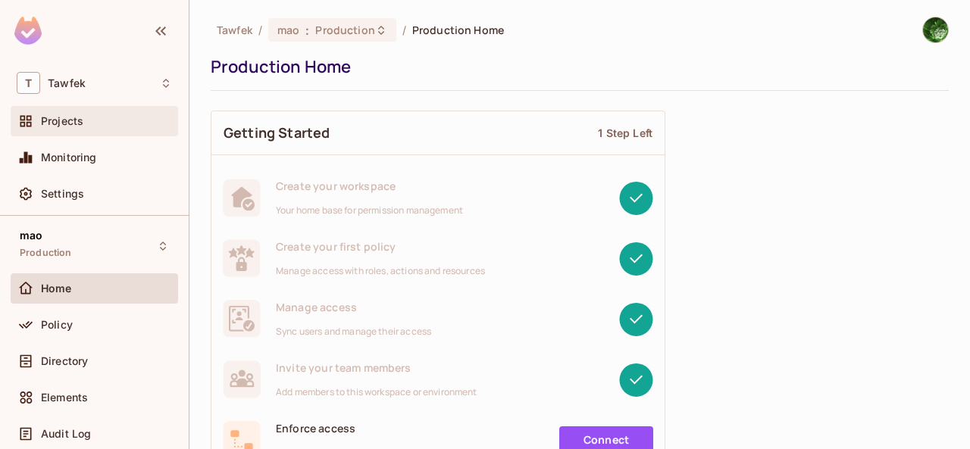
click at [104, 125] on div "Projects" at bounding box center [106, 121] width 131 height 12
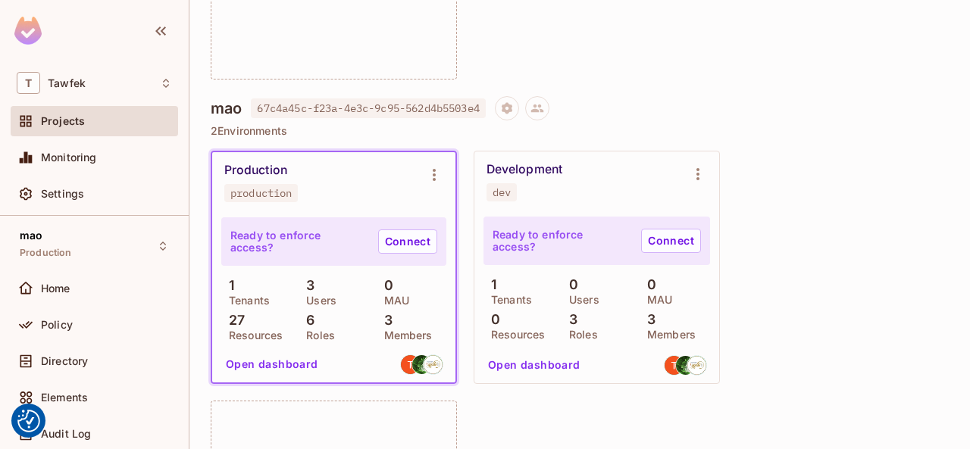
scroll to position [2475, 0]
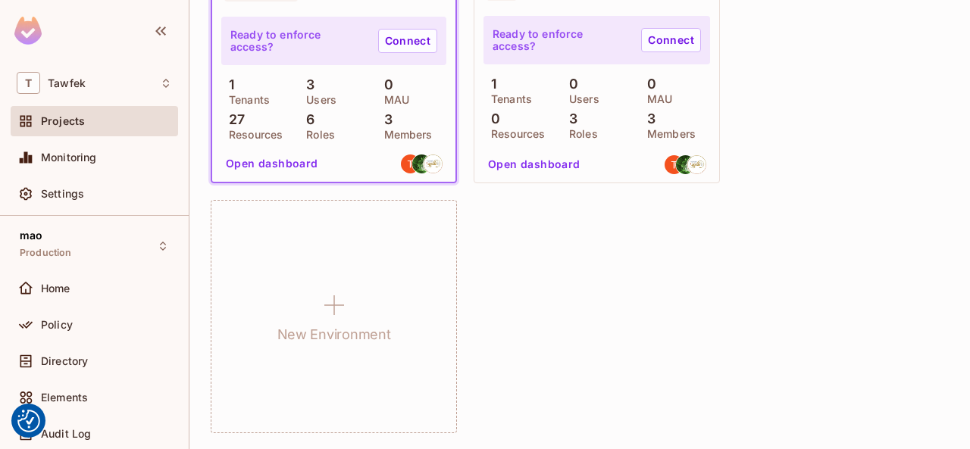
click at [697, 352] on div "Production production Ready to enforce access? Connect 1 Tenants 3 Users 0 MAU …" at bounding box center [580, 192] width 738 height 484
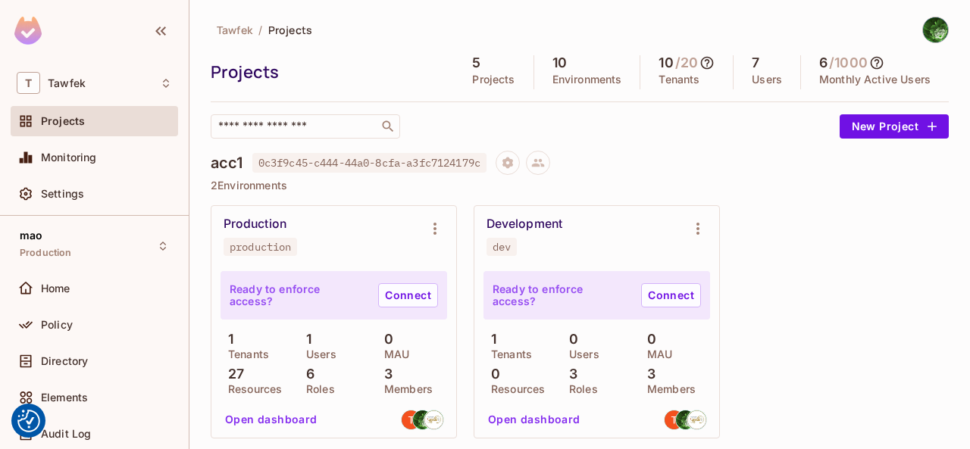
click at [797, 272] on div "Production production Ready to enforce access? Connect 1 Tenants 1 Users 0 MAU …" at bounding box center [580, 447] width 738 height 484
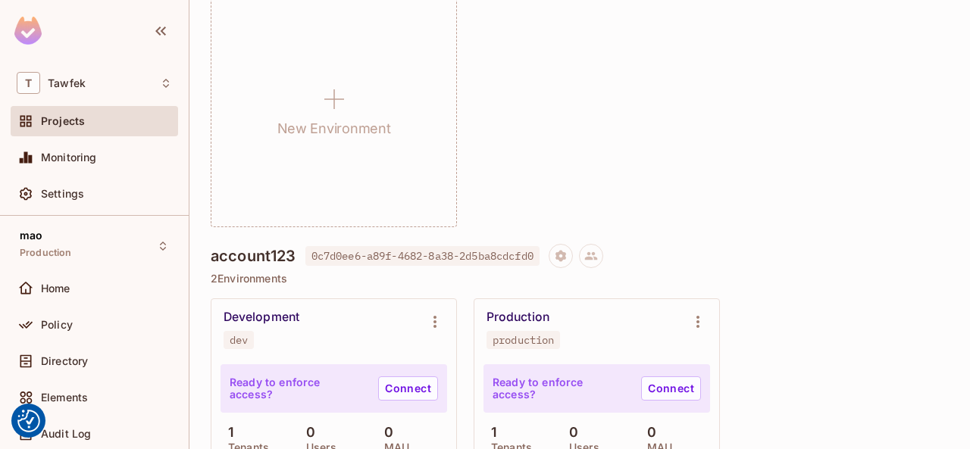
scroll to position [606, 0]
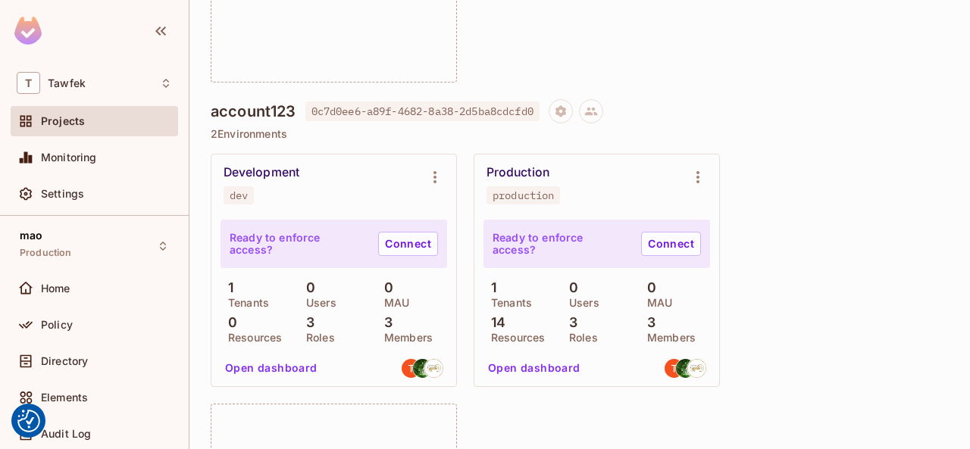
click at [767, 246] on div "Development dev Ready to enforce access? Connect 1 Tenants 0 Users 0 MAU 0 Reso…" at bounding box center [580, 396] width 738 height 484
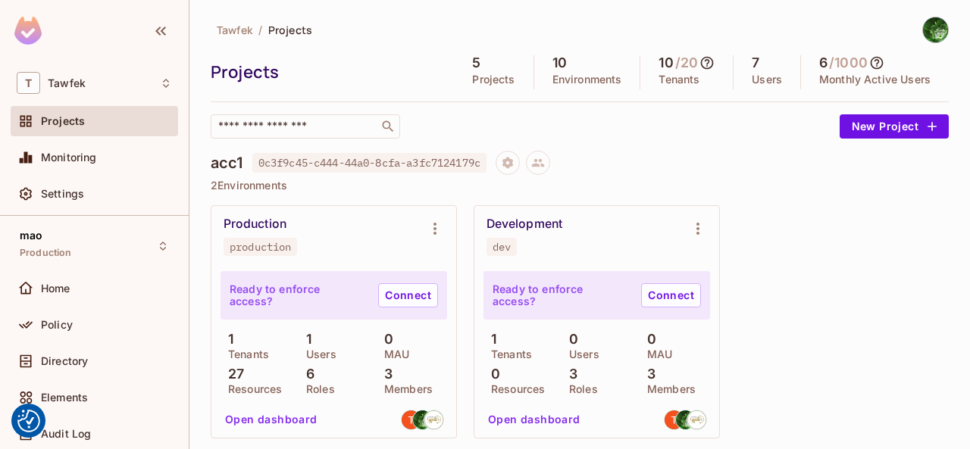
scroll to position [1602, 0]
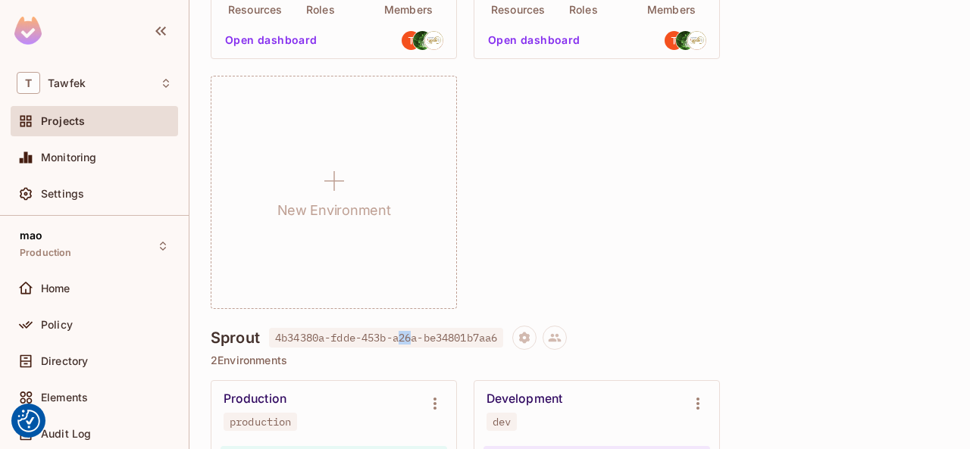
scroll to position [1338, 0]
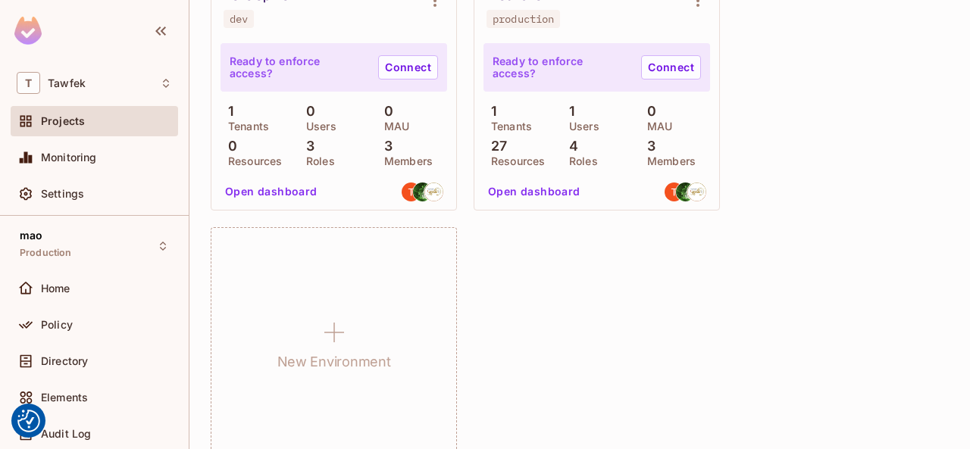
drag, startPoint x: 474, startPoint y: 337, endPoint x: 872, endPoint y: 183, distance: 426.9
click at [871, 172] on div "Development dev Ready to enforce access? Connect 1 Tenants 0 Users 0 MAU 0 Reso…" at bounding box center [580, 219] width 738 height 484
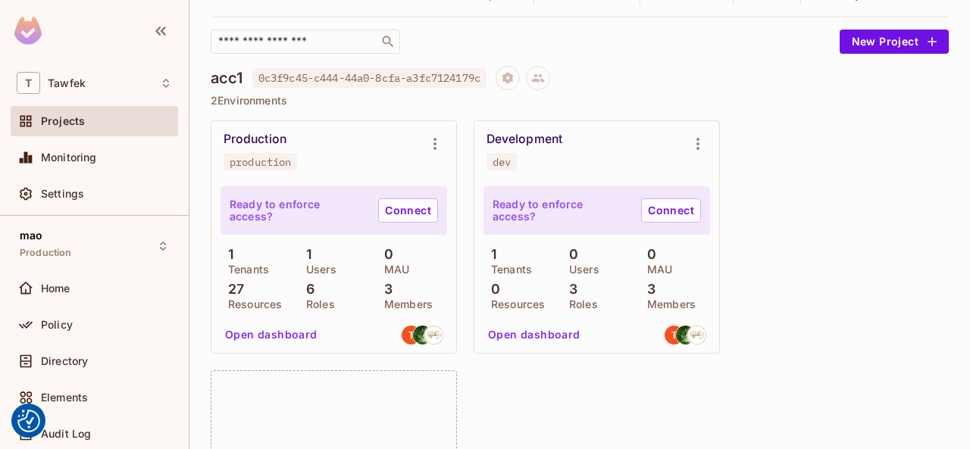
scroll to position [0, 0]
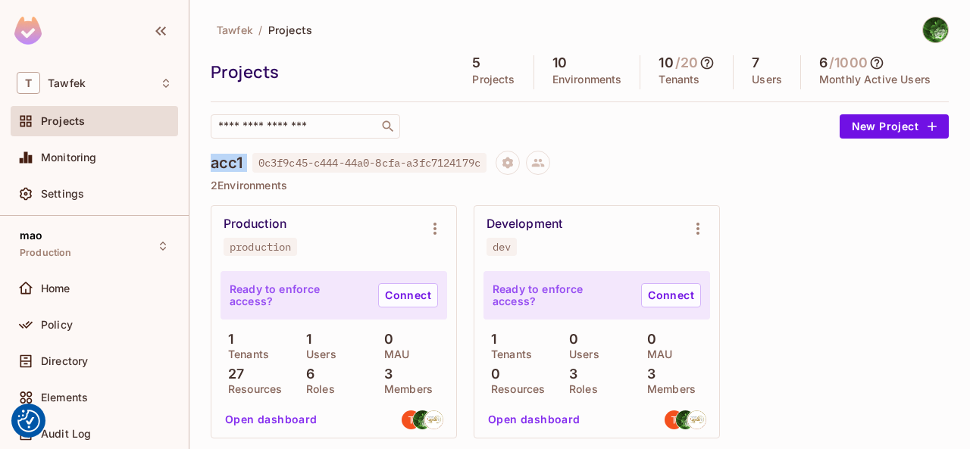
drag, startPoint x: 209, startPoint y: 168, endPoint x: 300, endPoint y: 172, distance: 91.0
click at [256, 173] on div "Tawfek / Projects Projects 5 Projects 10 Environments 10 / 20 Tenants 7 Users 6…" at bounding box center [579, 224] width 781 height 449
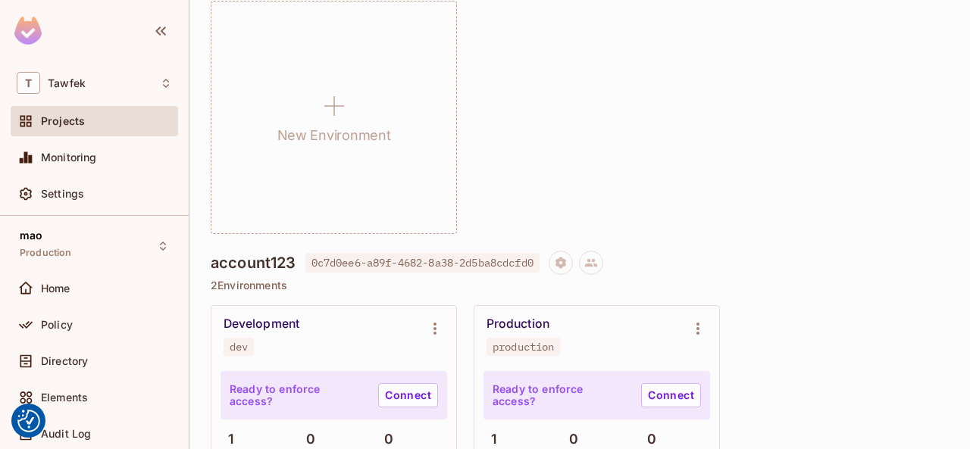
scroll to position [606, 0]
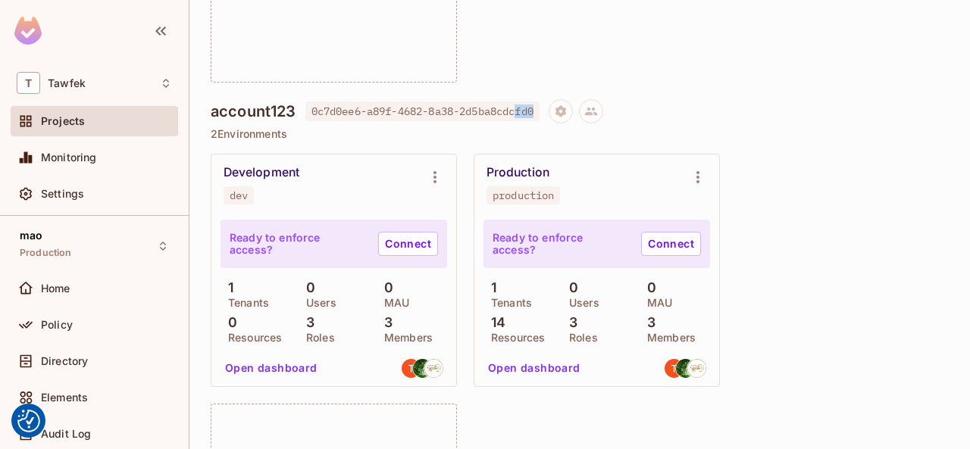
drag, startPoint x: 546, startPoint y: 108, endPoint x: 525, endPoint y: 106, distance: 21.3
click at [525, 105] on span "0c7d0ee6-a89f-4682-8a38-2d5ba8cdcfd0" at bounding box center [422, 112] width 234 height 20
drag, startPoint x: 706, startPoint y: 110, endPoint x: 612, endPoint y: 143, distance: 99.0
click at [706, 114] on div "account123 0c7d0ee6-a89f-4682-8a38-2d5ba8cdcfd0" at bounding box center [580, 111] width 738 height 24
click at [566, 111] on icon "Project settings" at bounding box center [561, 110] width 11 height 11
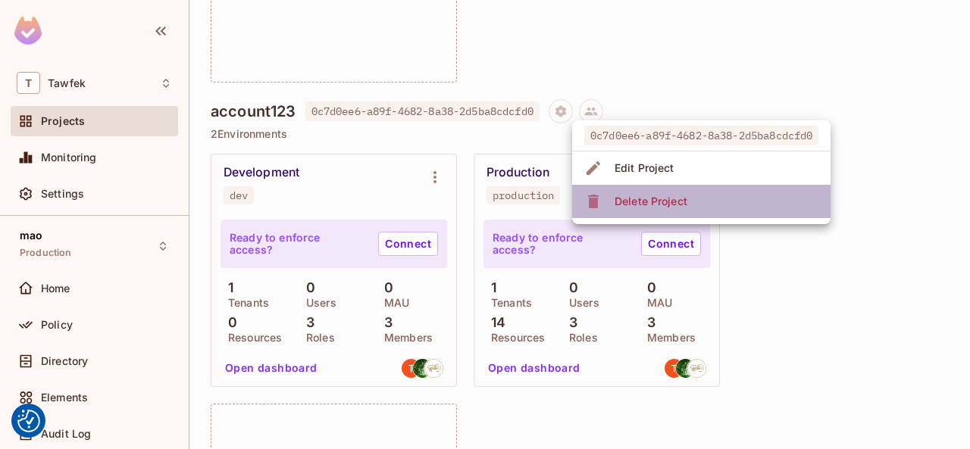
click at [659, 198] on div "Delete Project" at bounding box center [651, 201] width 73 height 15
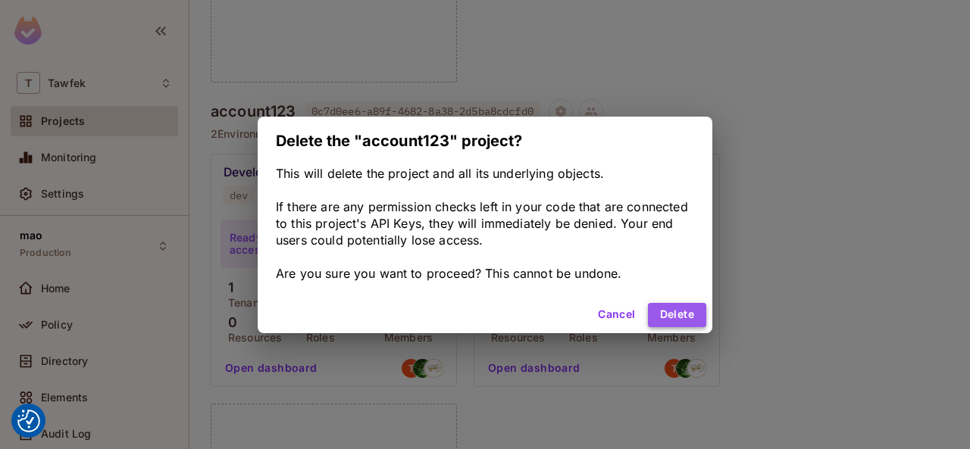
click at [696, 326] on button "Delete" at bounding box center [677, 315] width 58 height 24
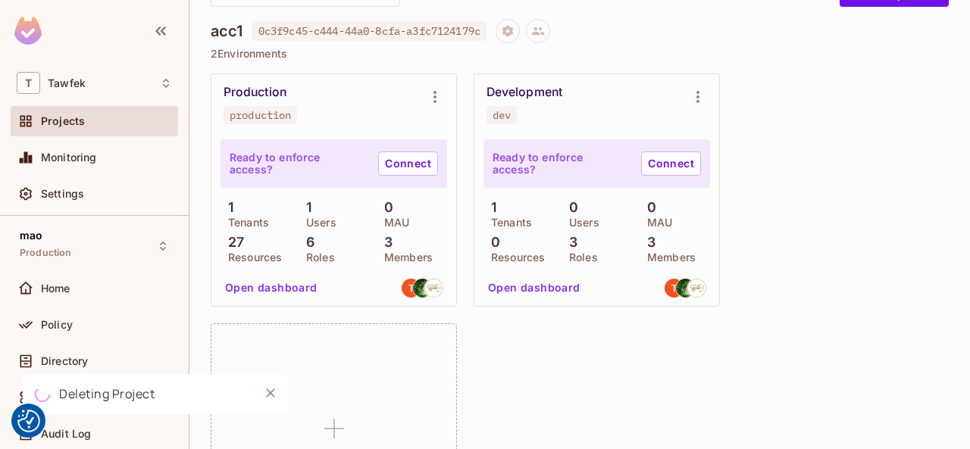
scroll to position [0, 0]
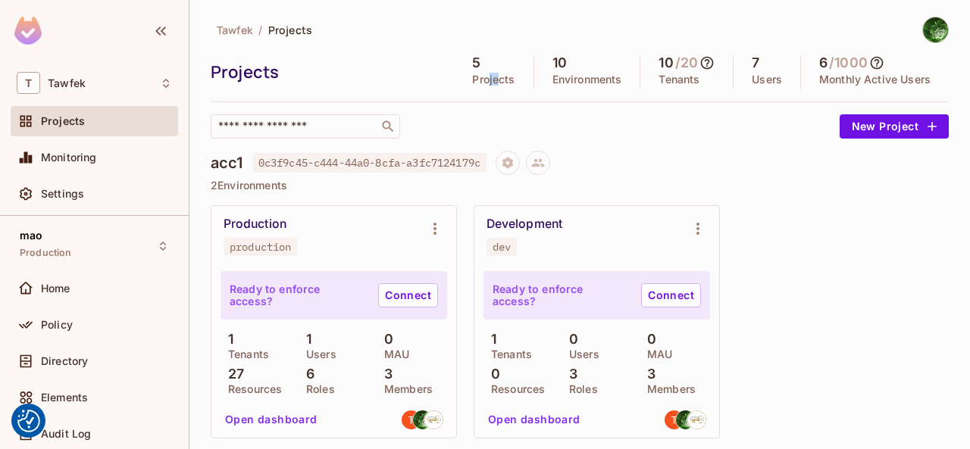
drag, startPoint x: 484, startPoint y: 85, endPoint x: 474, endPoint y: 84, distance: 9.1
click at [474, 84] on p "Projects" at bounding box center [493, 80] width 42 height 12
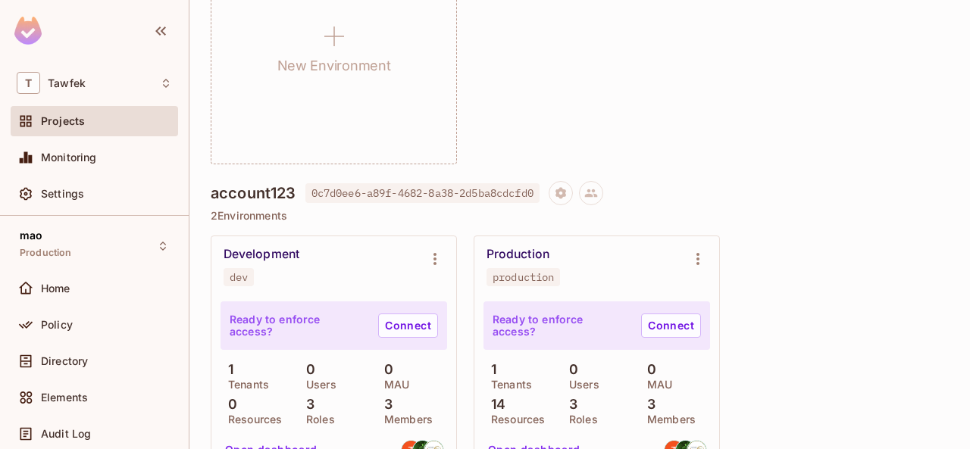
scroll to position [580, 0]
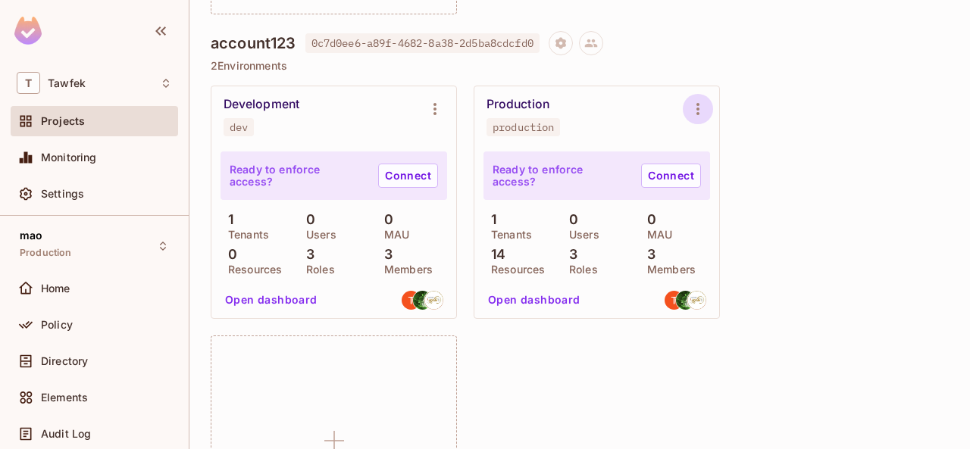
scroll to position [606, 0]
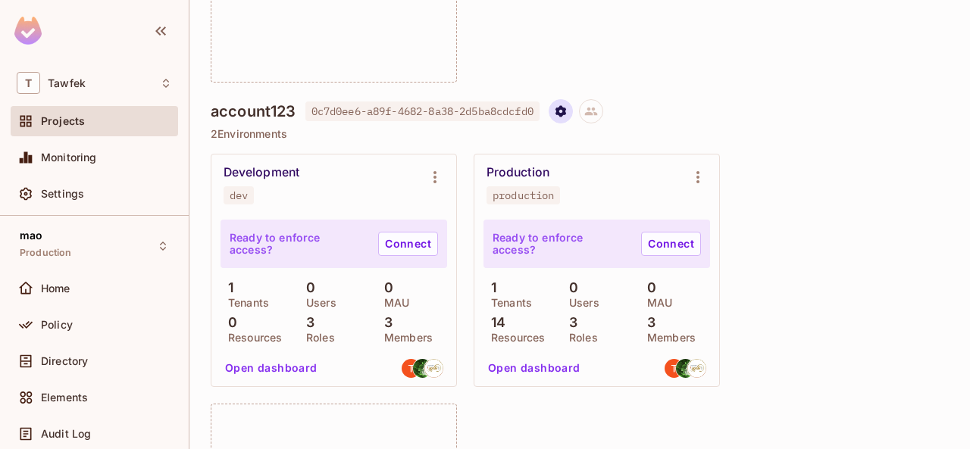
click at [570, 119] on button "Project settings" at bounding box center [561, 111] width 24 height 24
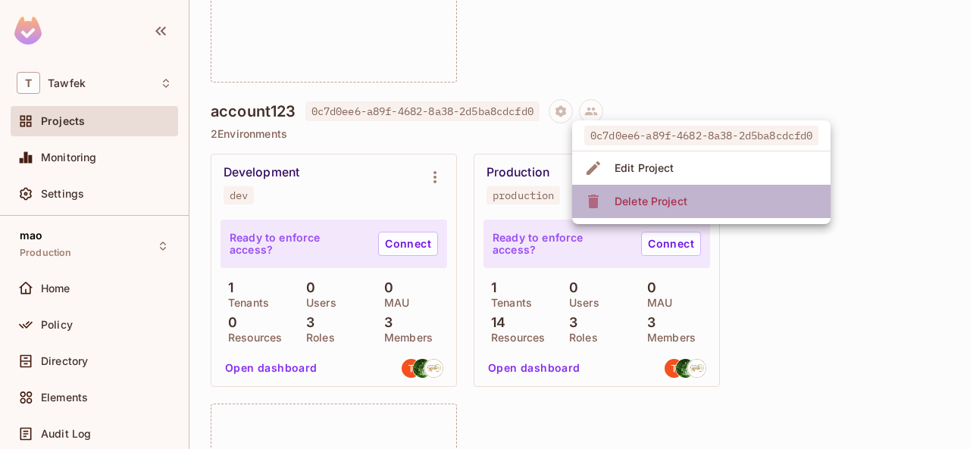
click at [605, 201] on div "Delete Project" at bounding box center [638, 201] width 108 height 24
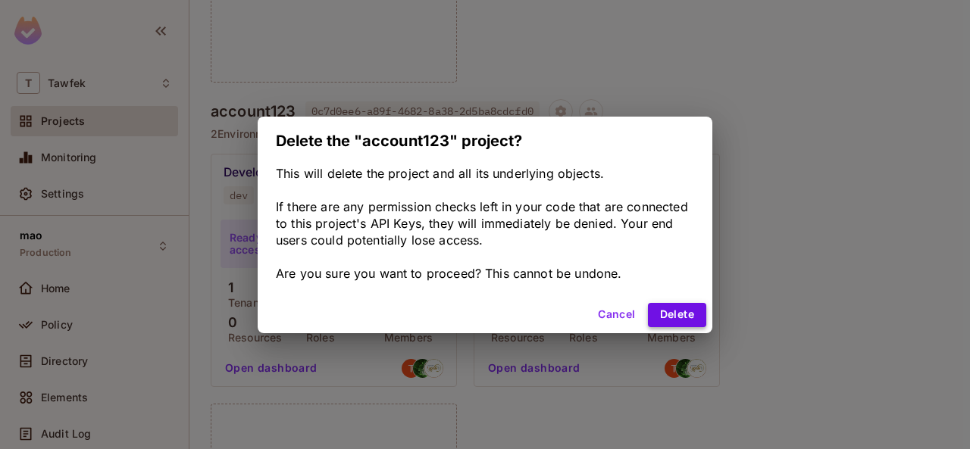
click at [690, 307] on button "Delete" at bounding box center [677, 315] width 58 height 24
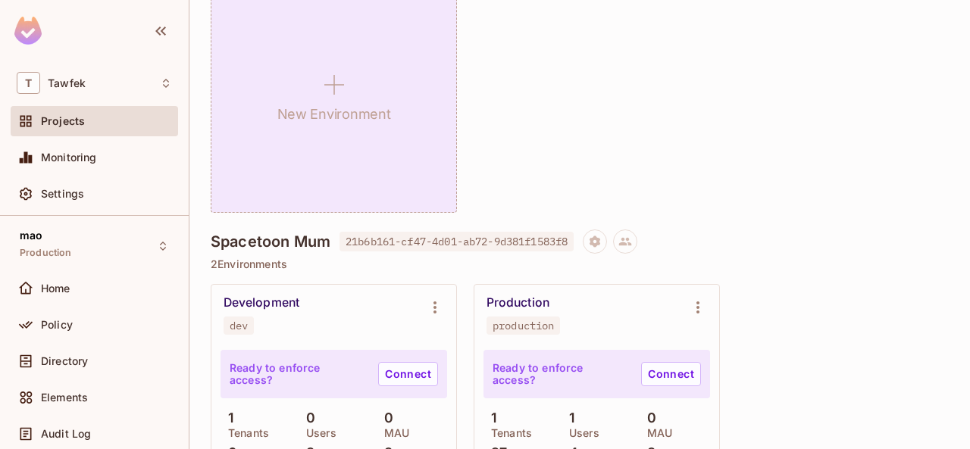
scroll to position [0, 0]
